Goal: Information Seeking & Learning: Learn about a topic

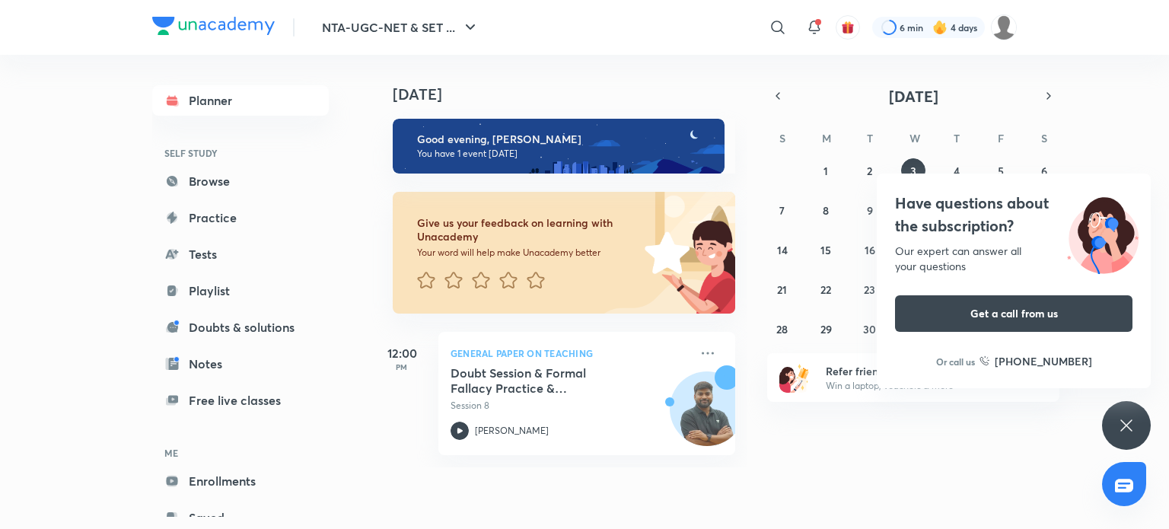
click at [1133, 429] on icon at bounding box center [1126, 425] width 18 height 18
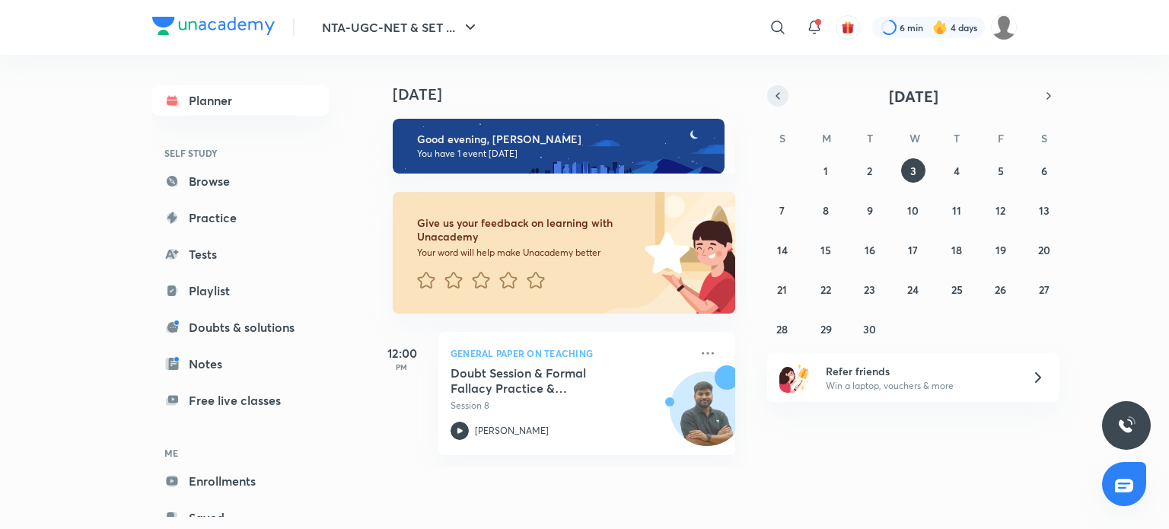
click at [775, 94] on icon "button" at bounding box center [778, 96] width 12 height 14
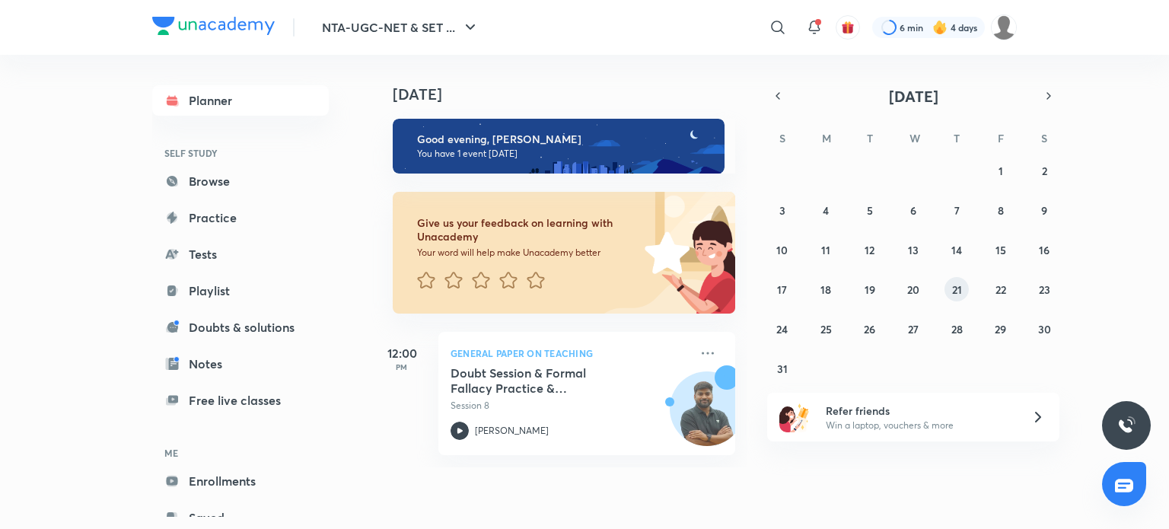
click at [956, 277] on button "21" at bounding box center [957, 289] width 24 height 24
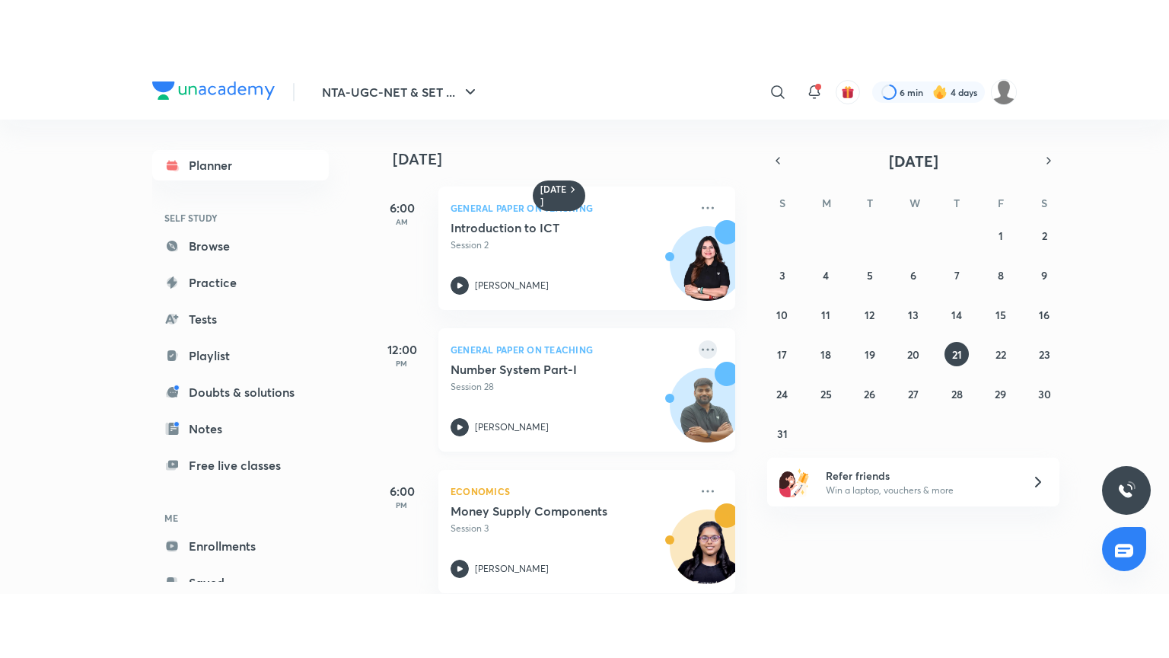
scroll to position [164, 0]
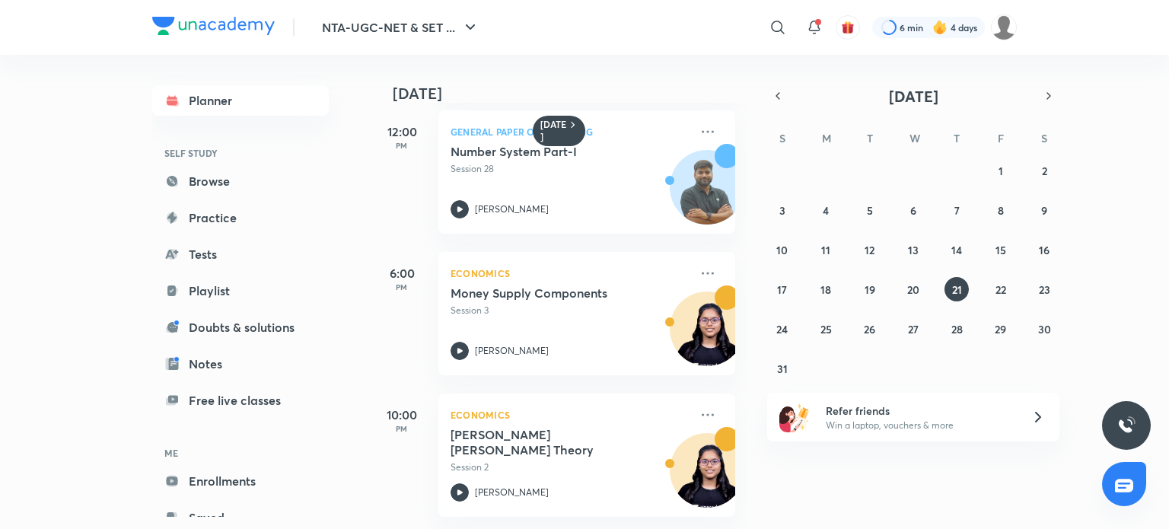
click at [639, 380] on div "10:00 PM Economics [PERSON_NAME] [PERSON_NAME] Theory Session 2 [PERSON_NAME]" at bounding box center [553, 446] width 364 height 142
click at [611, 461] on p "Session 2" at bounding box center [570, 468] width 239 height 14
